Goal: Feedback & Contribution: Contribute content

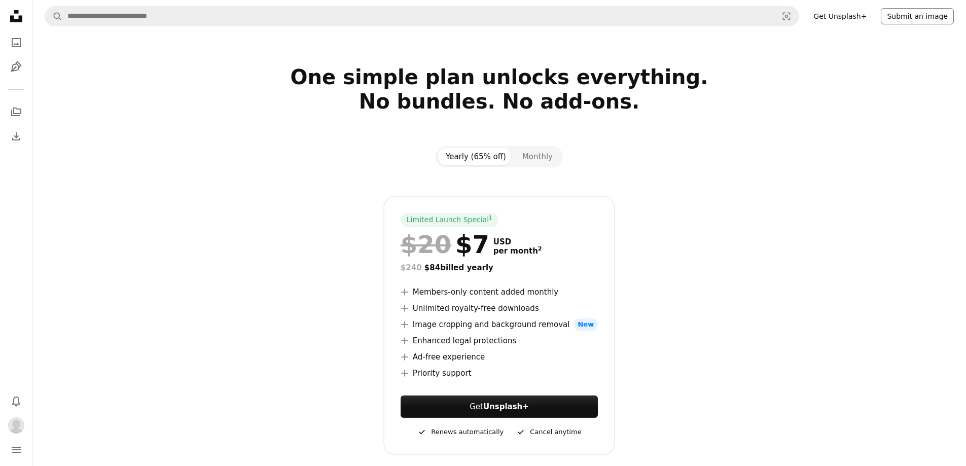
click at [915, 18] on button "Submit an image" at bounding box center [917, 16] width 73 height 16
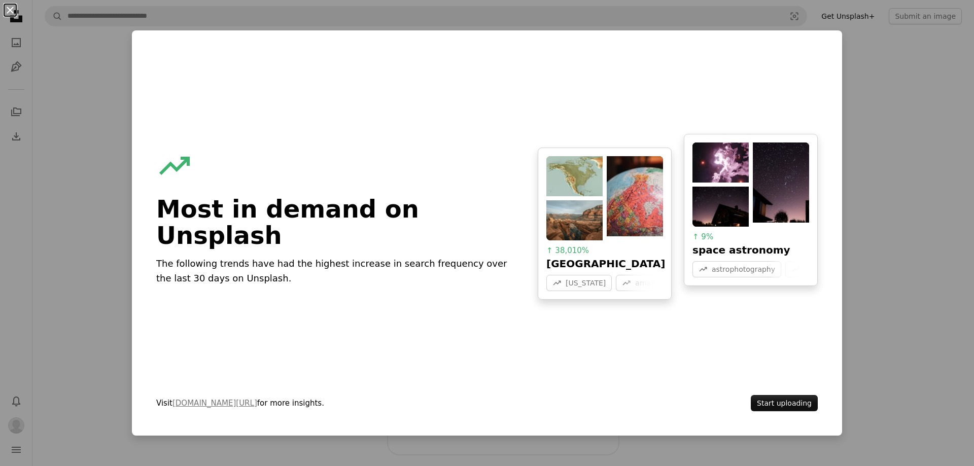
click at [10, 10] on button "An X shape" at bounding box center [10, 10] width 12 height 12
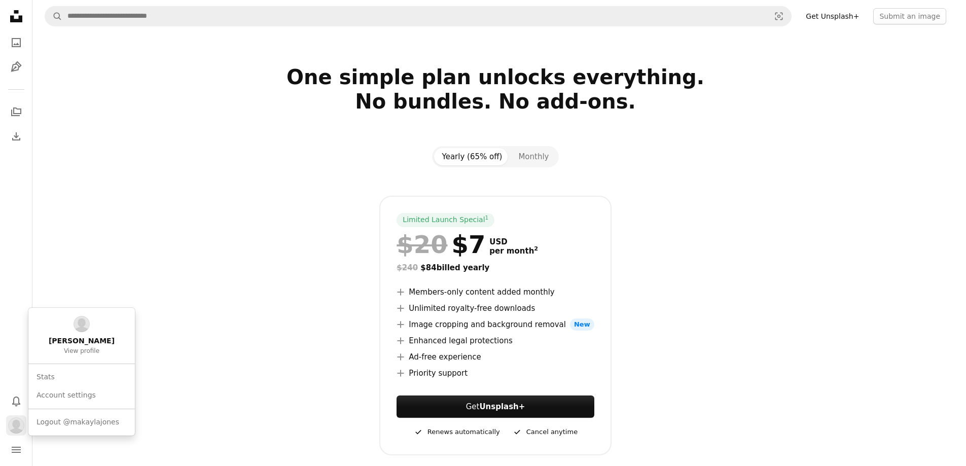
click at [22, 430] on img "Profile" at bounding box center [16, 425] width 16 height 16
click at [100, 391] on link "Account settings" at bounding box center [81, 396] width 98 height 18
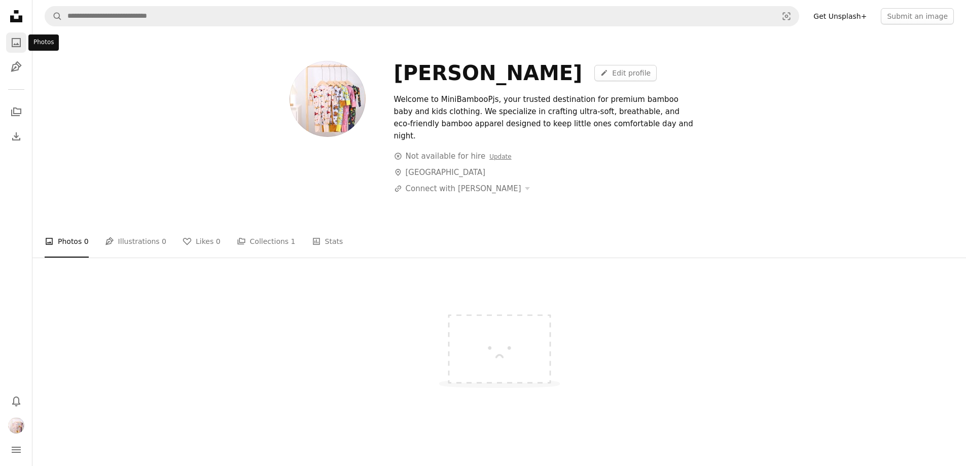
click at [21, 43] on icon "A photo" at bounding box center [16, 43] width 12 height 12
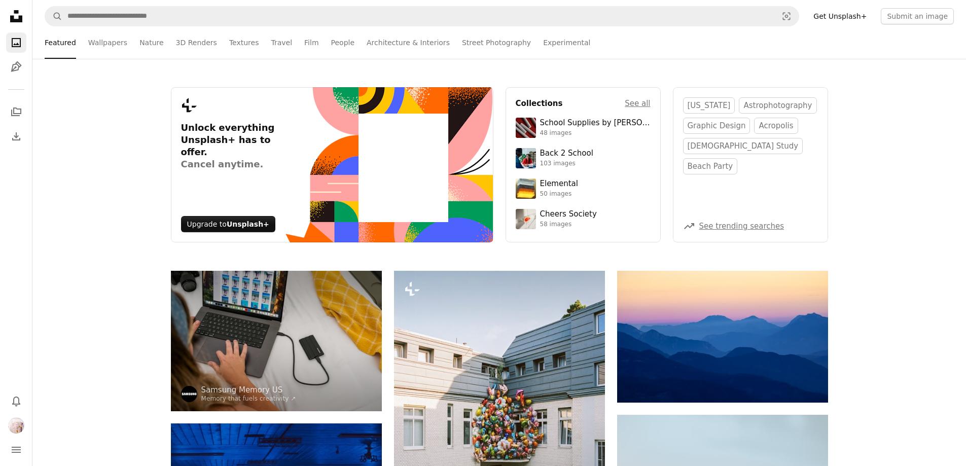
click at [825, 18] on link "Get Unsplash+" at bounding box center [840, 16] width 65 height 16
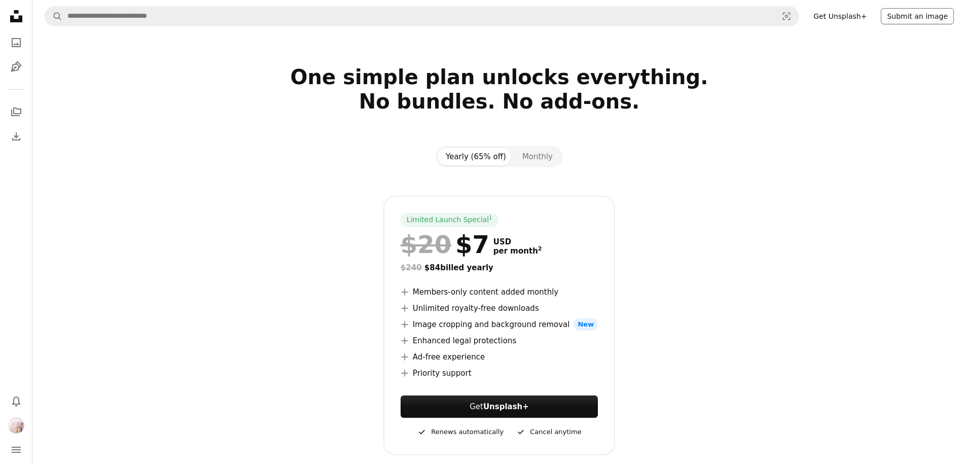
click at [932, 19] on button "Submit an image" at bounding box center [917, 16] width 73 height 16
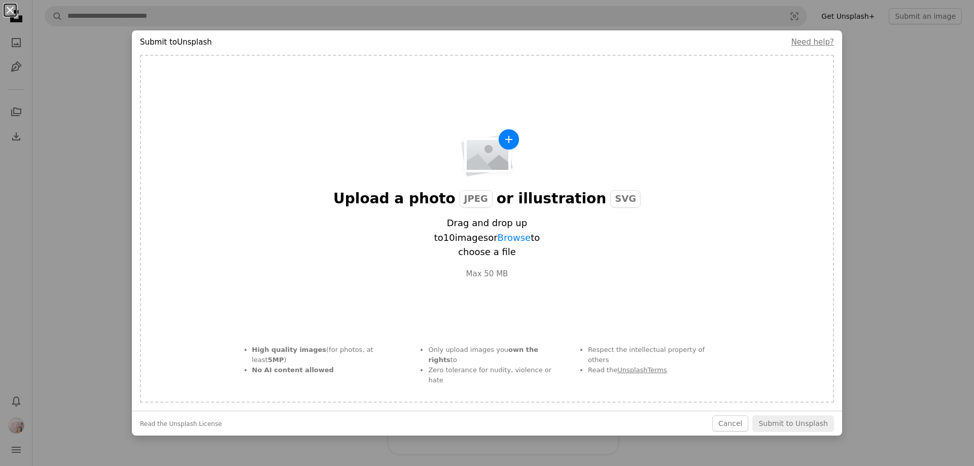
click at [13, 11] on button "An X shape" at bounding box center [10, 10] width 12 height 12
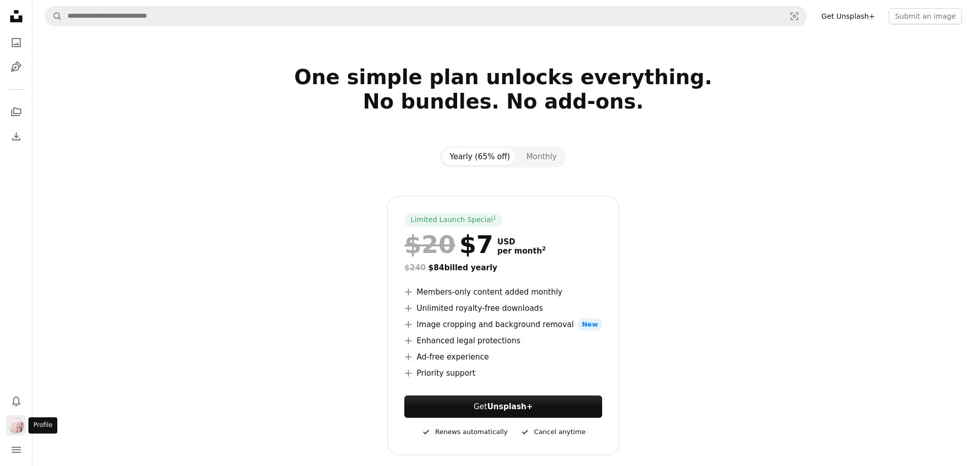
click at [14, 427] on img "Profile" at bounding box center [16, 425] width 16 height 16
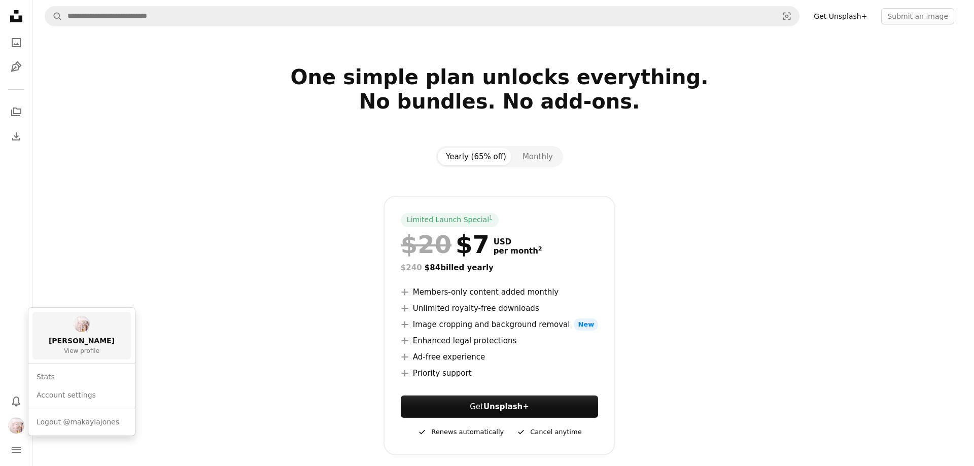
click at [81, 338] on span "[PERSON_NAME]" at bounding box center [82, 341] width 66 height 10
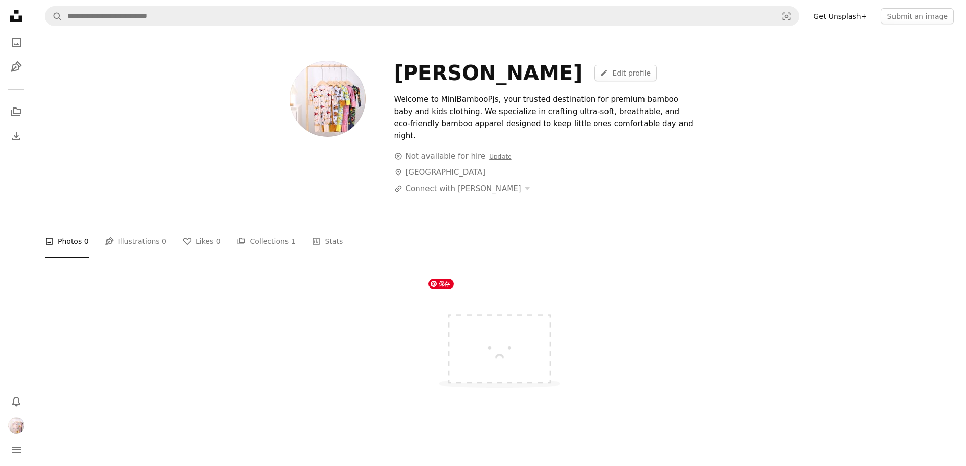
click at [502, 332] on img at bounding box center [500, 343] width 152 height 114
click at [840, 7] on nav "A magnifying glass Visual search Get Unsplash+ Submit an image" at bounding box center [499, 16] width 934 height 32
click at [835, 16] on link "Get Unsplash+" at bounding box center [840, 16] width 65 height 16
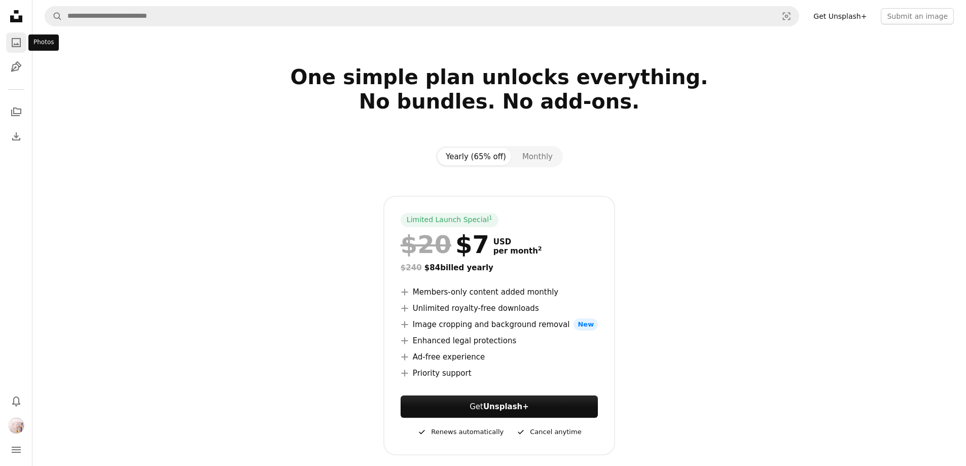
click at [20, 44] on icon "Photos" at bounding box center [16, 42] width 9 height 9
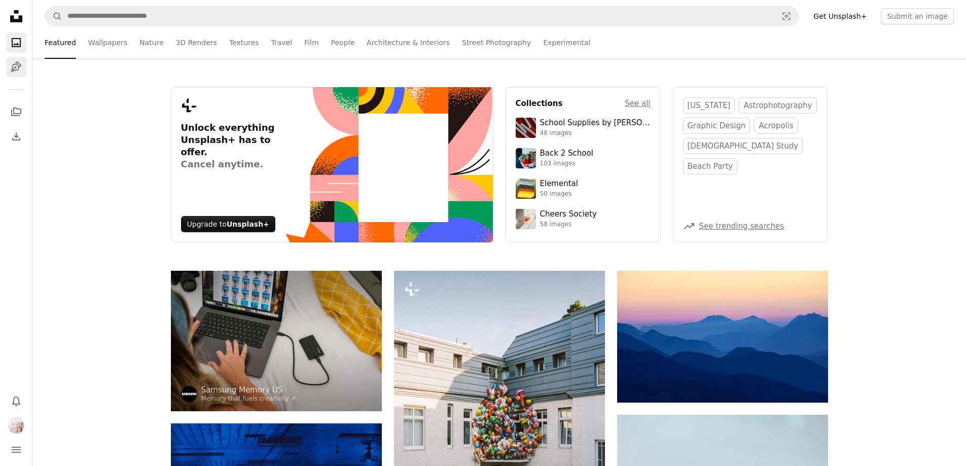
click at [20, 71] on icon "Pen Tool" at bounding box center [16, 67] width 12 height 12
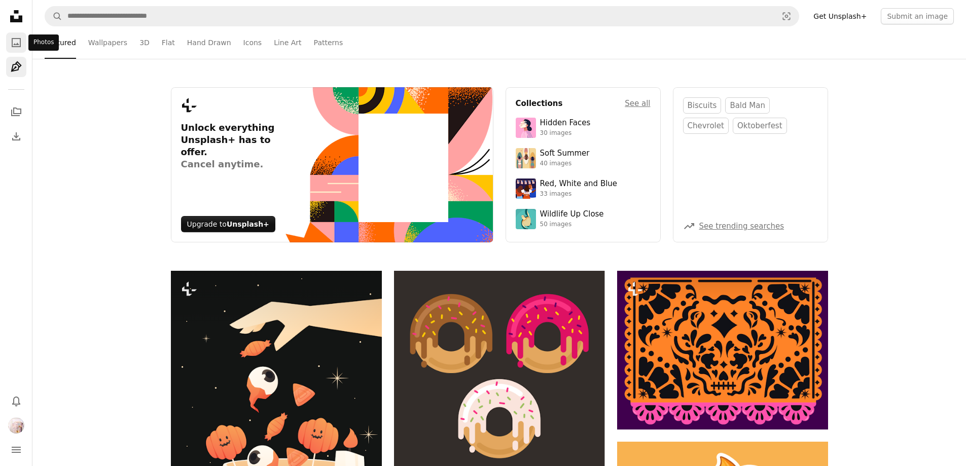
click at [13, 45] on icon "Photos" at bounding box center [16, 42] width 9 height 9
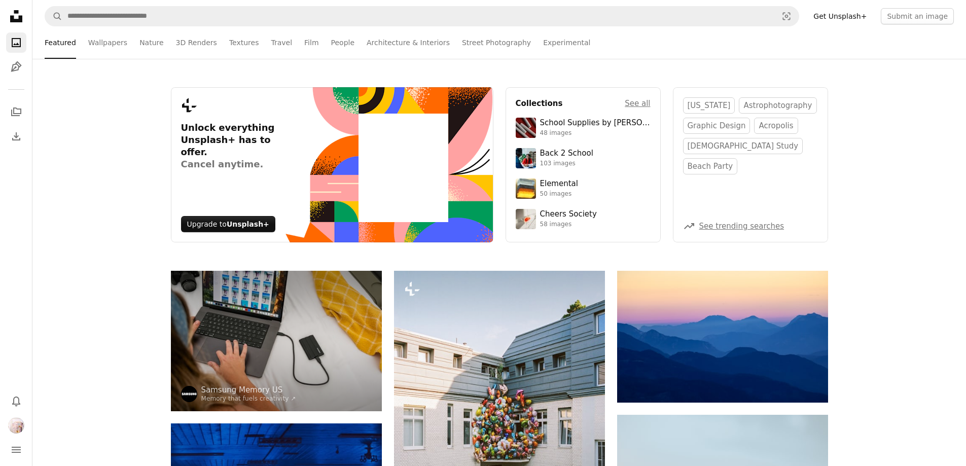
click at [20, 36] on link "A photo" at bounding box center [16, 42] width 20 height 20
click at [15, 42] on icon "A photo" at bounding box center [16, 43] width 12 height 12
click at [839, 16] on link "Get Unsplash+" at bounding box center [840, 16] width 65 height 16
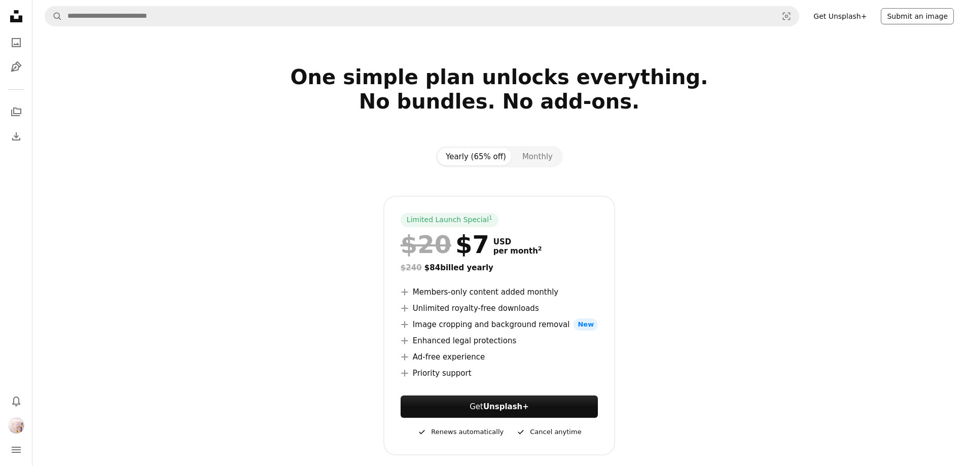
click at [911, 20] on button "Submit an image" at bounding box center [917, 16] width 73 height 16
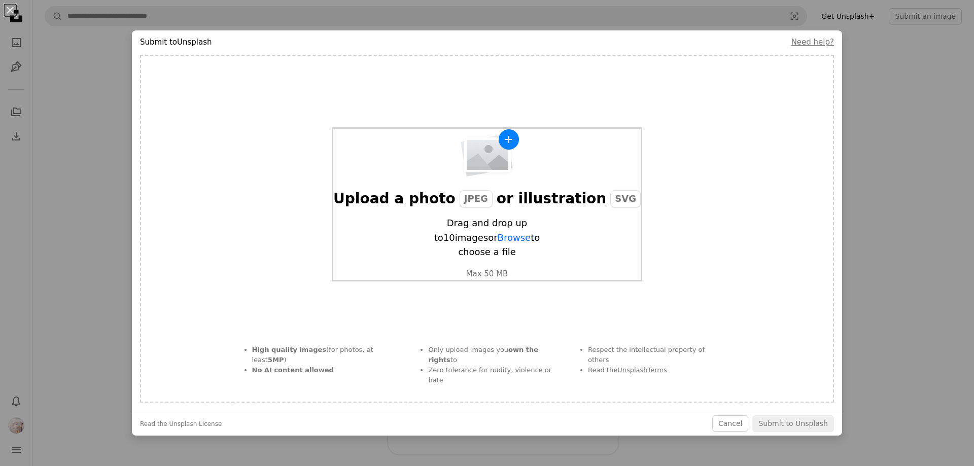
click at [487, 163] on img "button" at bounding box center [487, 153] width 66 height 49
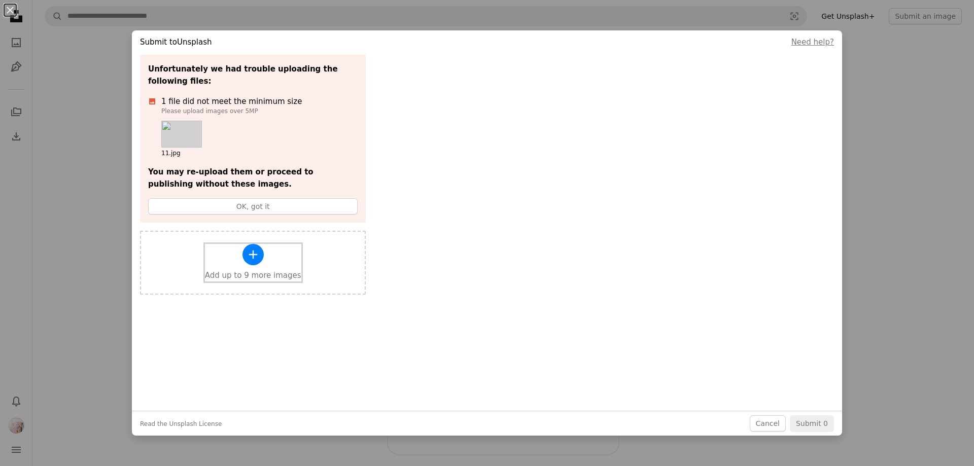
click at [237, 261] on div "A plus sign Add up to 9 more images" at bounding box center [253, 263] width 96 height 38
click at [245, 207] on button "OK, got it" at bounding box center [253, 206] width 210 height 16
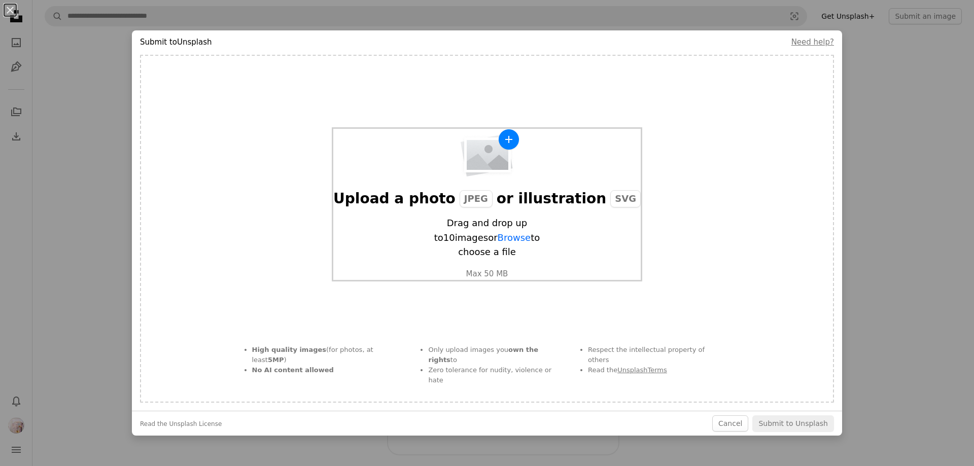
click at [487, 167] on img "button" at bounding box center [487, 153] width 66 height 49
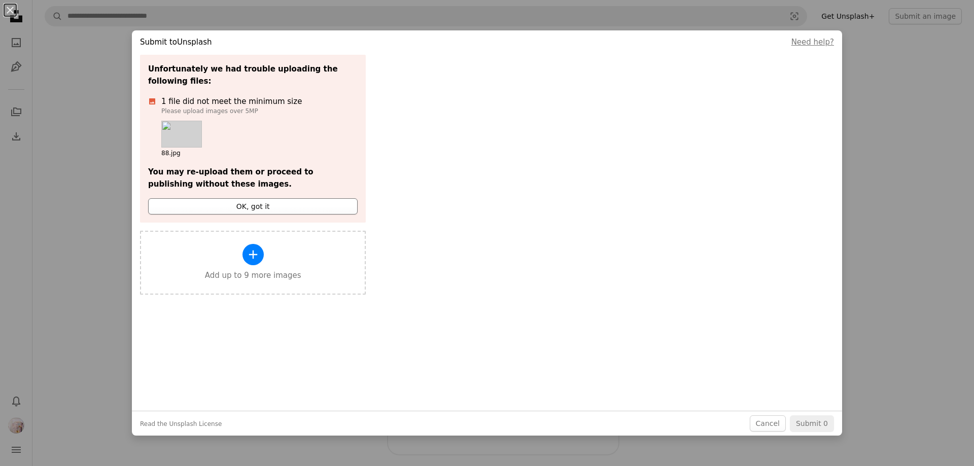
click at [253, 207] on button "OK, got it" at bounding box center [253, 206] width 210 height 16
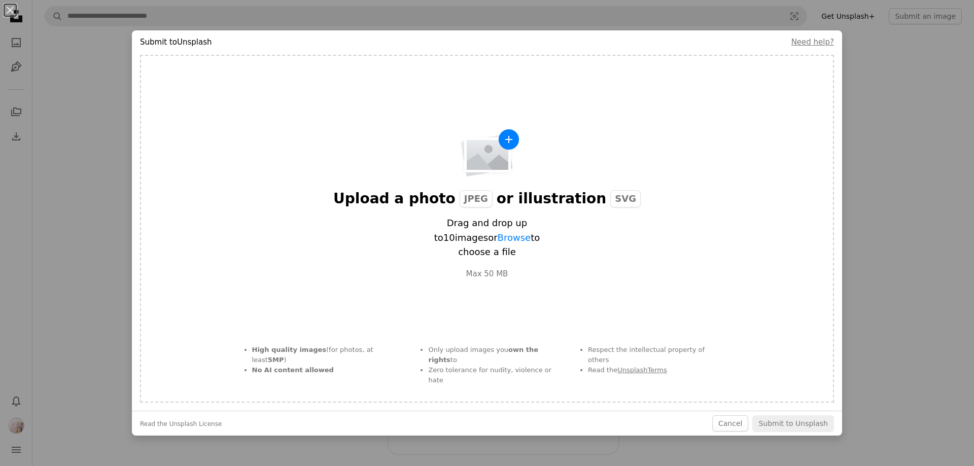
click at [915, 150] on div "An X shape Submit to Unsplash Need help? Upload a photo JPEG or illustration SV…" at bounding box center [487, 233] width 974 height 466
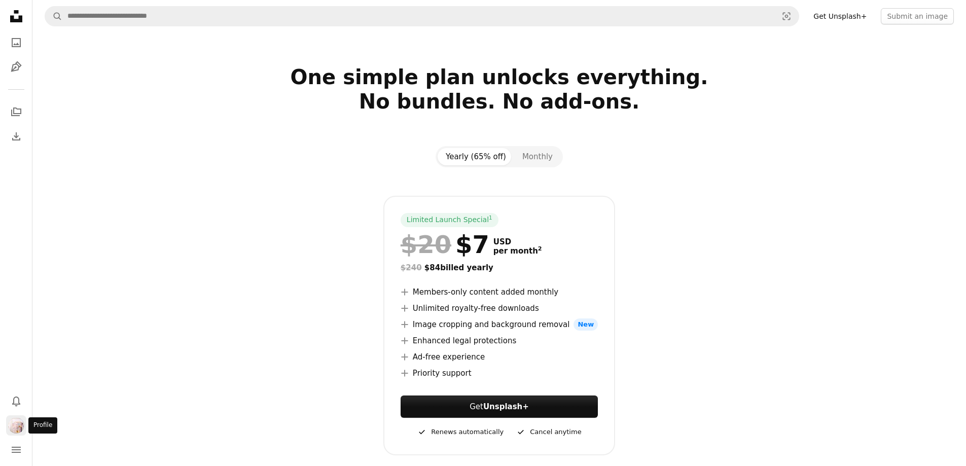
click at [20, 423] on img "Profile" at bounding box center [16, 425] width 16 height 16
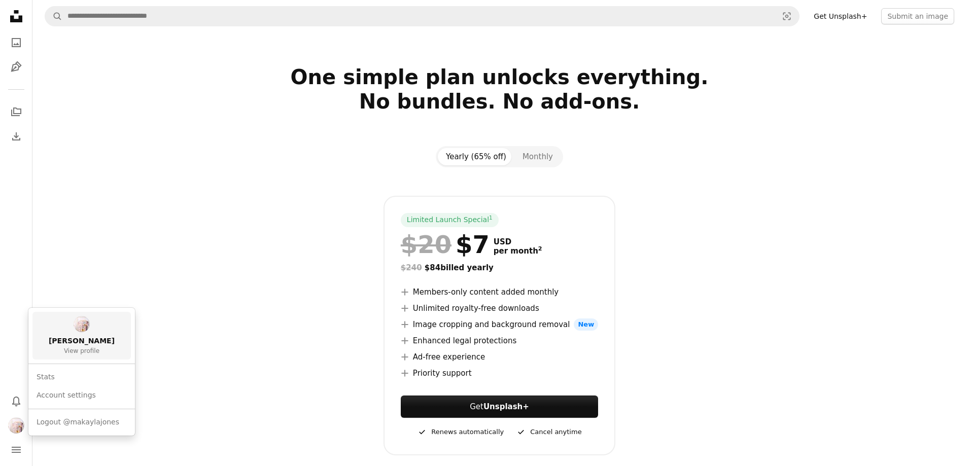
click at [82, 337] on span "[PERSON_NAME]" at bounding box center [82, 341] width 66 height 10
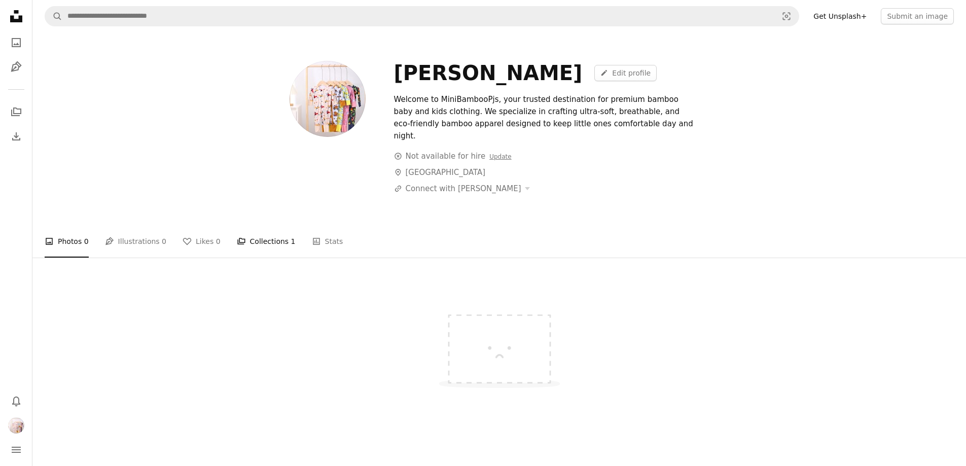
click at [253, 225] on link "A stack of folders Collections 1" at bounding box center [266, 241] width 59 height 32
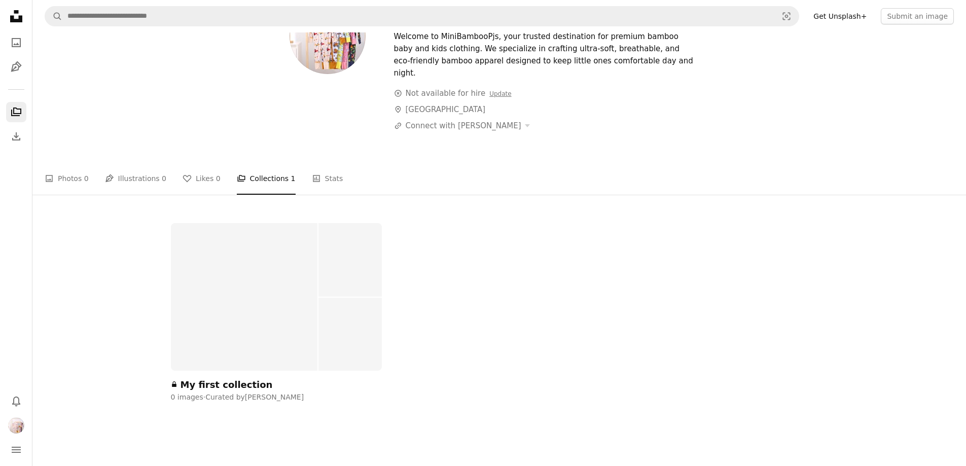
scroll to position [51, 0]
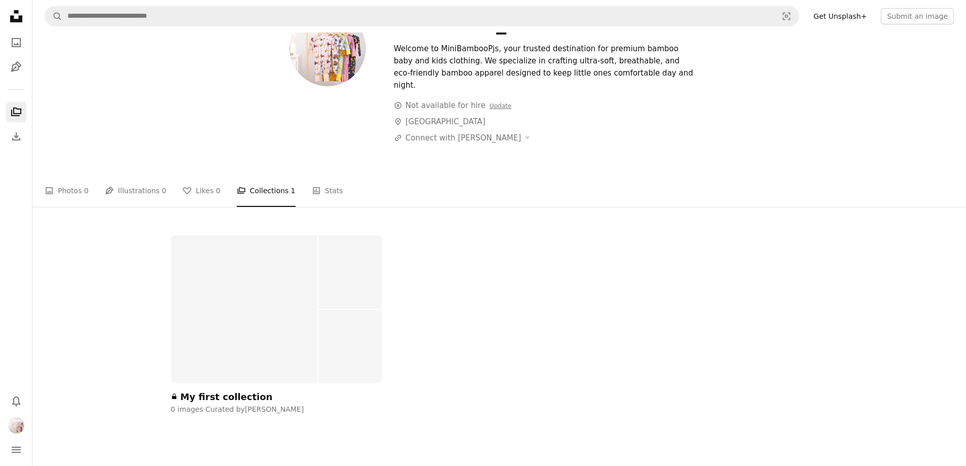
click at [908, 235] on div "A lock My first collection 0 images · Curated by [PERSON_NAME] Unsplash logo Ma…" at bounding box center [499, 410] width 934 height 350
click at [294, 314] on div at bounding box center [244, 309] width 147 height 148
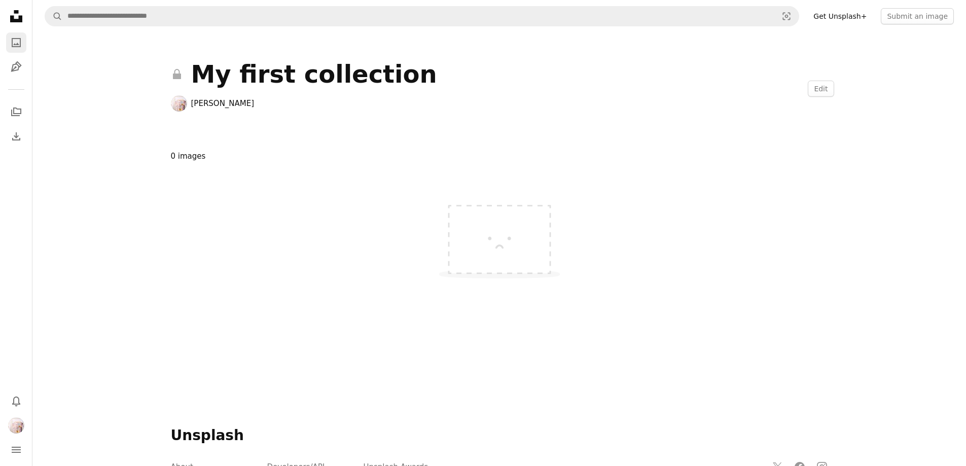
click at [17, 42] on icon "A photo" at bounding box center [16, 43] width 12 height 12
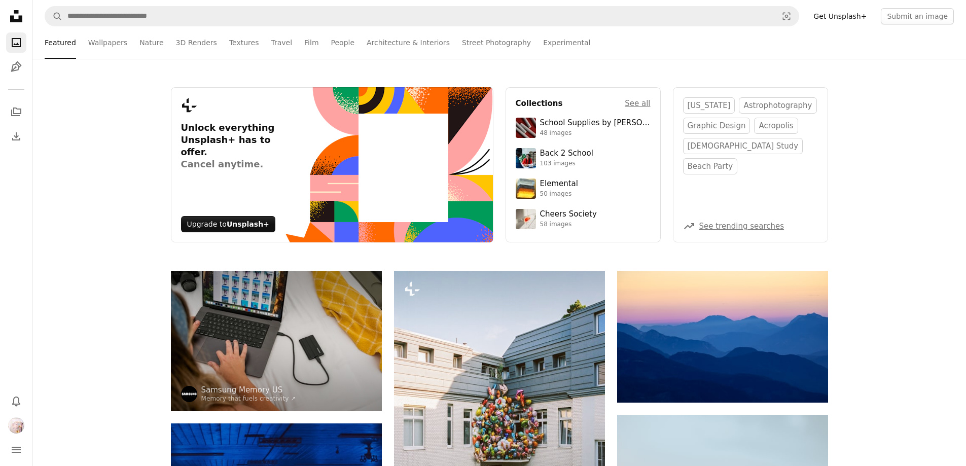
click at [23, 17] on icon "Unsplash logo Unsplash Home" at bounding box center [16, 16] width 20 height 20
click at [19, 107] on icon "A stack of folders" at bounding box center [16, 112] width 12 height 12
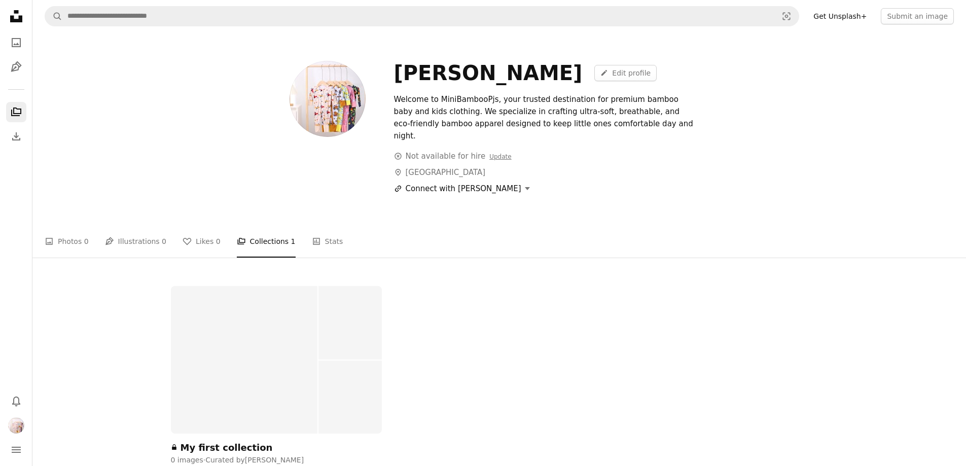
click at [492, 183] on button "A URL sharing icon (chains) Connect with [PERSON_NAME]" at bounding box center [462, 189] width 136 height 12
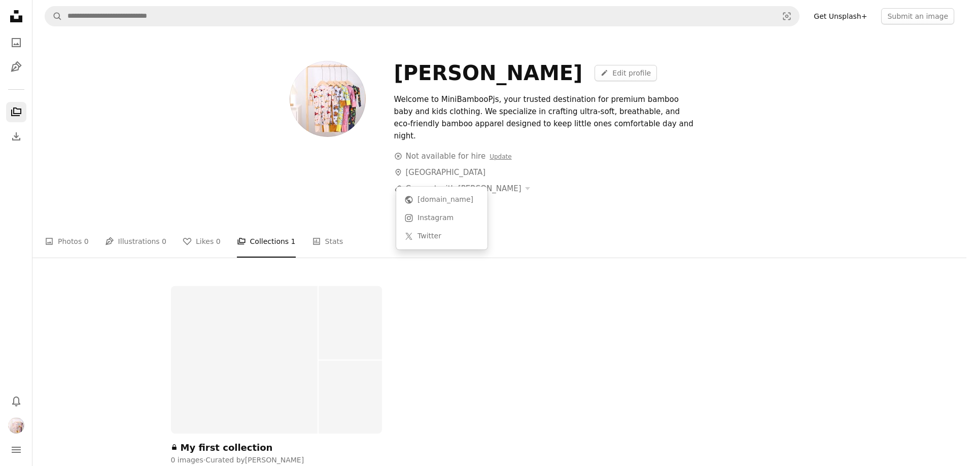
click at [748, 199] on body "Unsplash logo Unsplash Home A photo Pen Tool A stack of folders Download Bell n…" at bounding box center [483, 233] width 966 height 466
